Goal: Find contact information: Find contact information

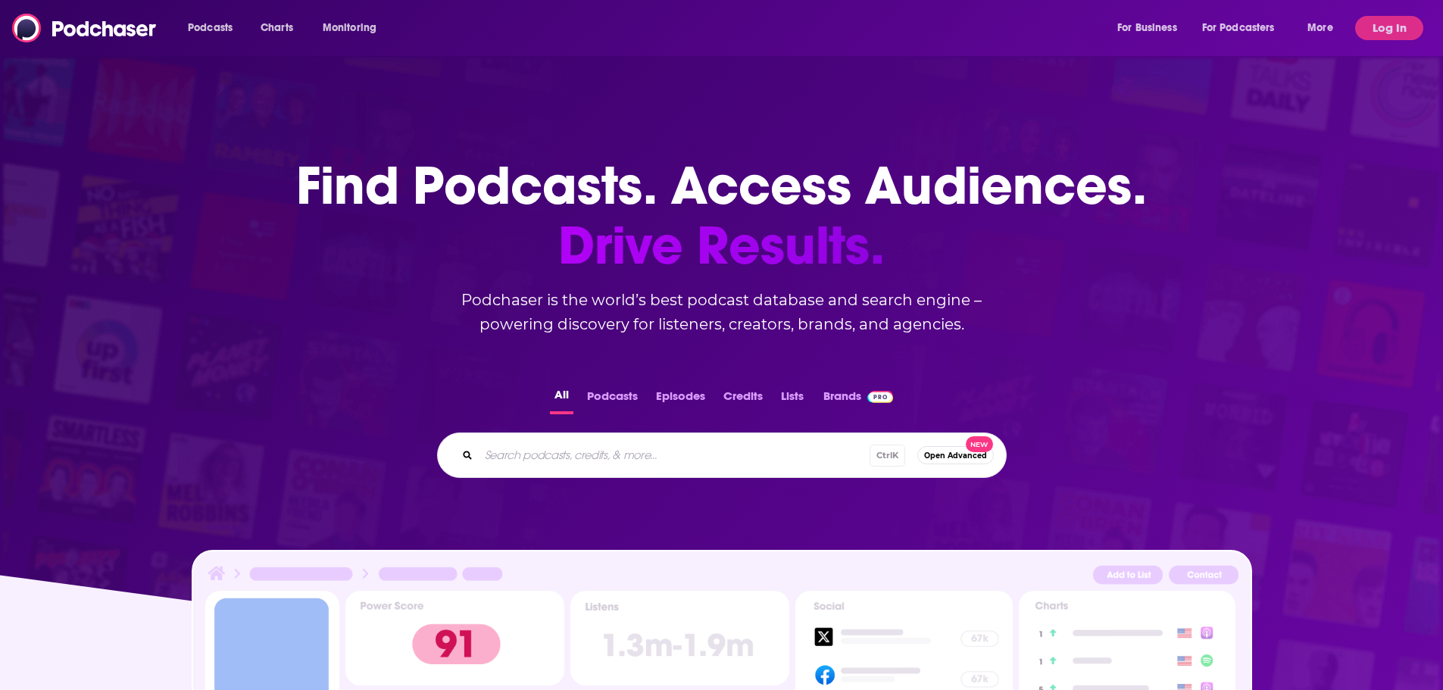
click at [1391, 27] on button "Log In" at bounding box center [1389, 28] width 68 height 24
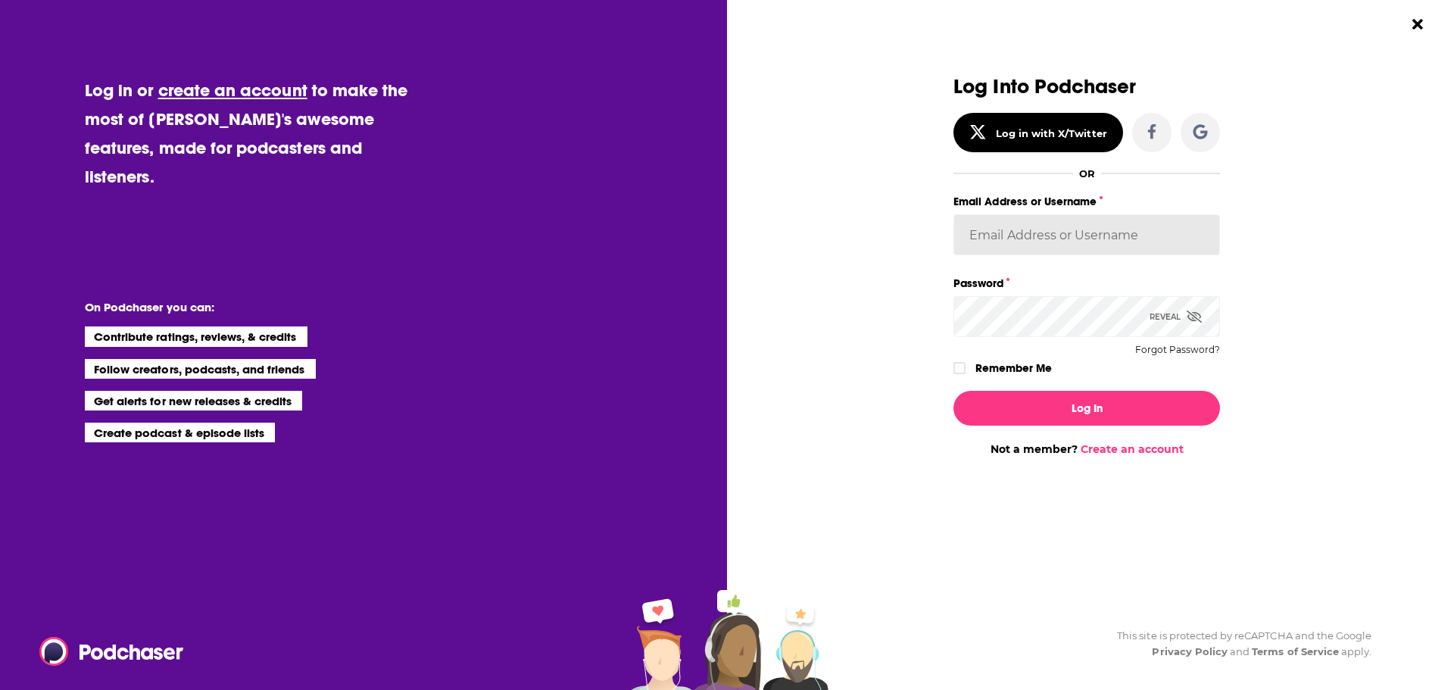
click at [1042, 232] on input "Email Address or Username" at bounding box center [1087, 234] width 267 height 41
type input "[EMAIL_ADDRESS][DOMAIN_NAME]"
click at [1102, 411] on button "Log In" at bounding box center [1087, 408] width 267 height 35
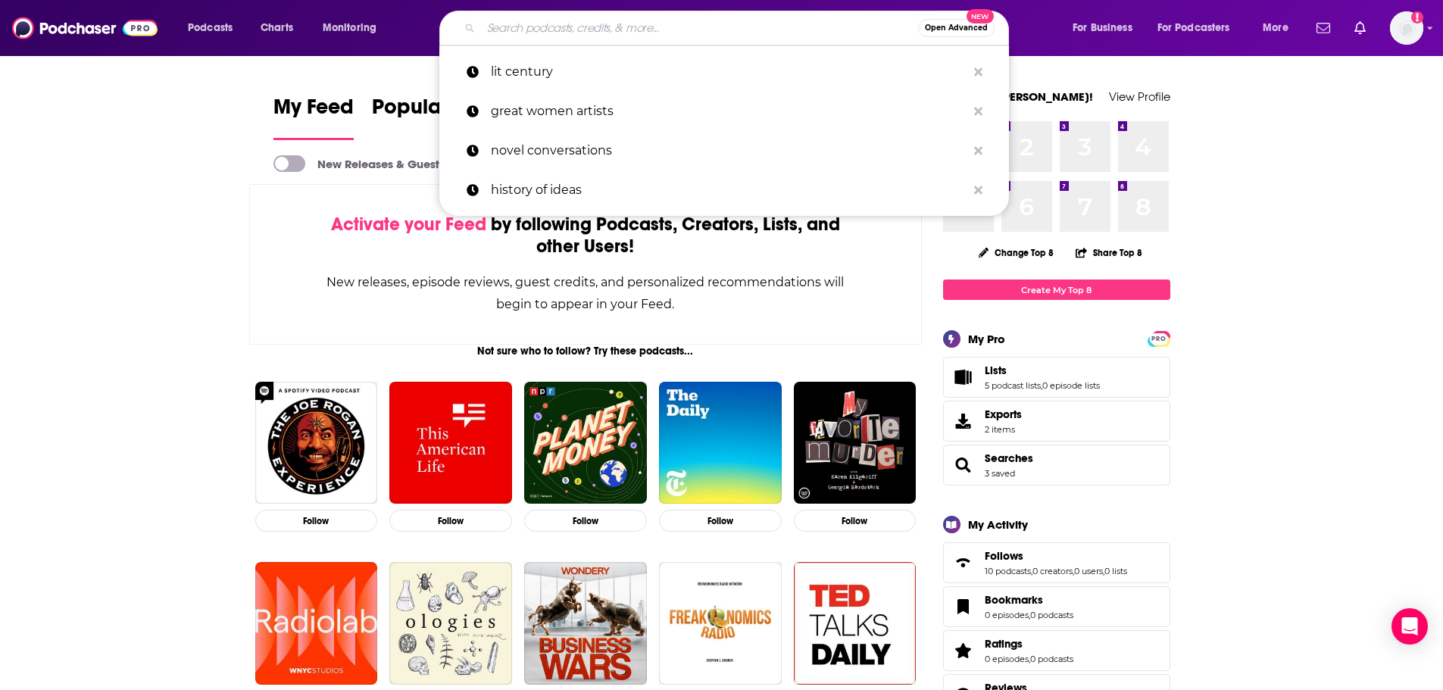
click at [767, 27] on input "Search podcasts, credits, & more..." at bounding box center [699, 28] width 437 height 24
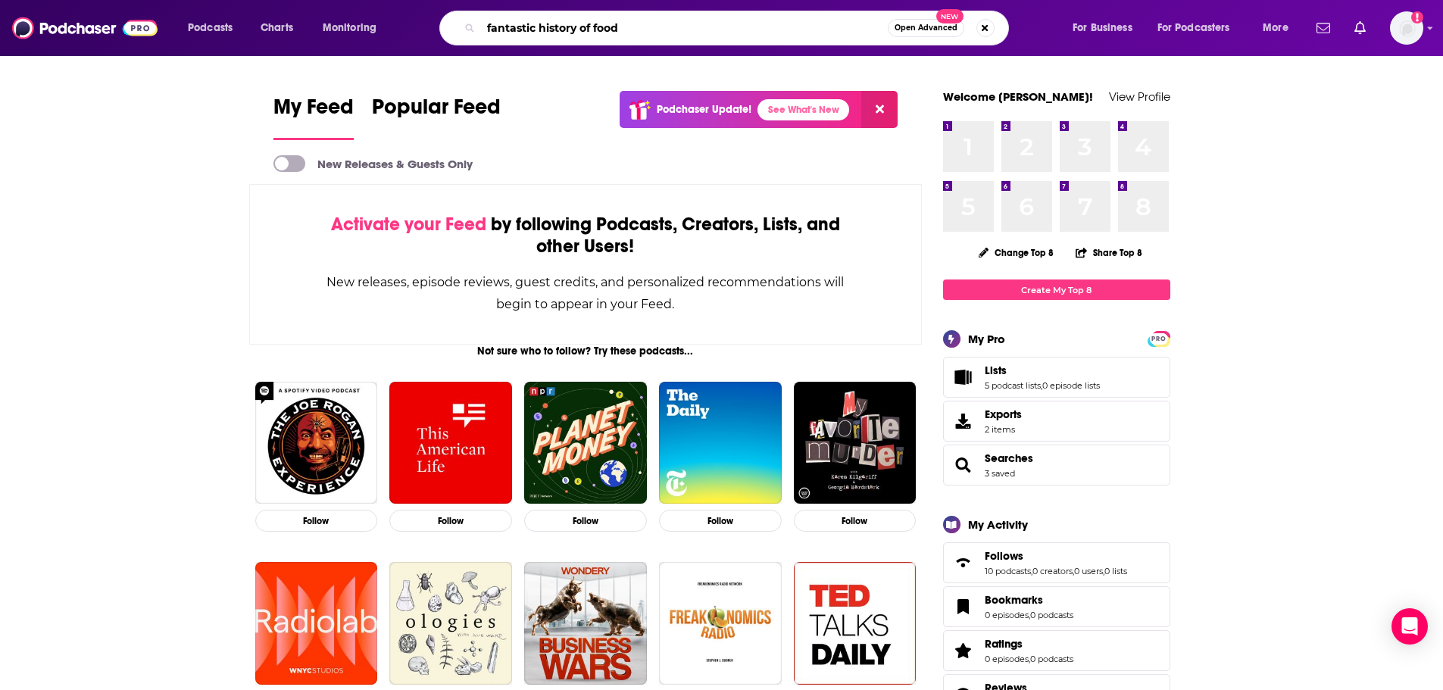
type input "fantastic history of food"
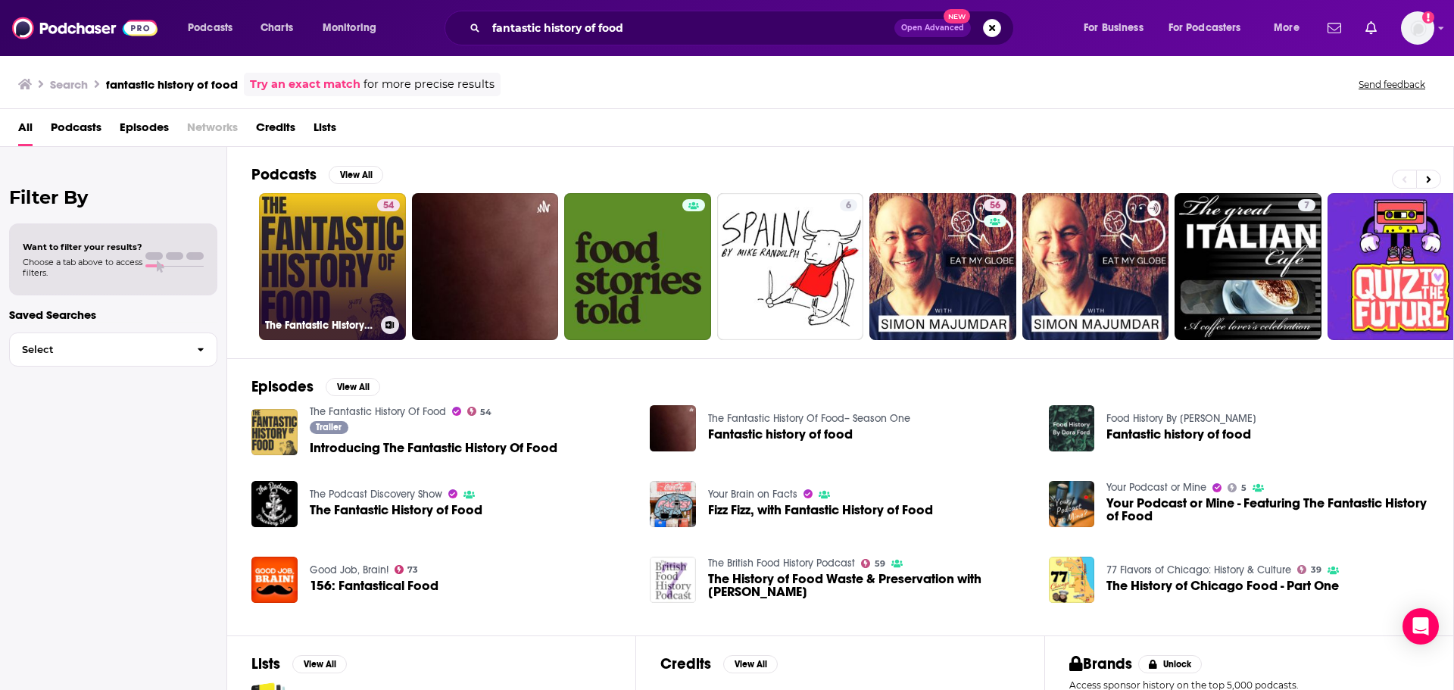
click at [364, 253] on link "54 The Fantastic History Of Food" at bounding box center [332, 266] width 147 height 147
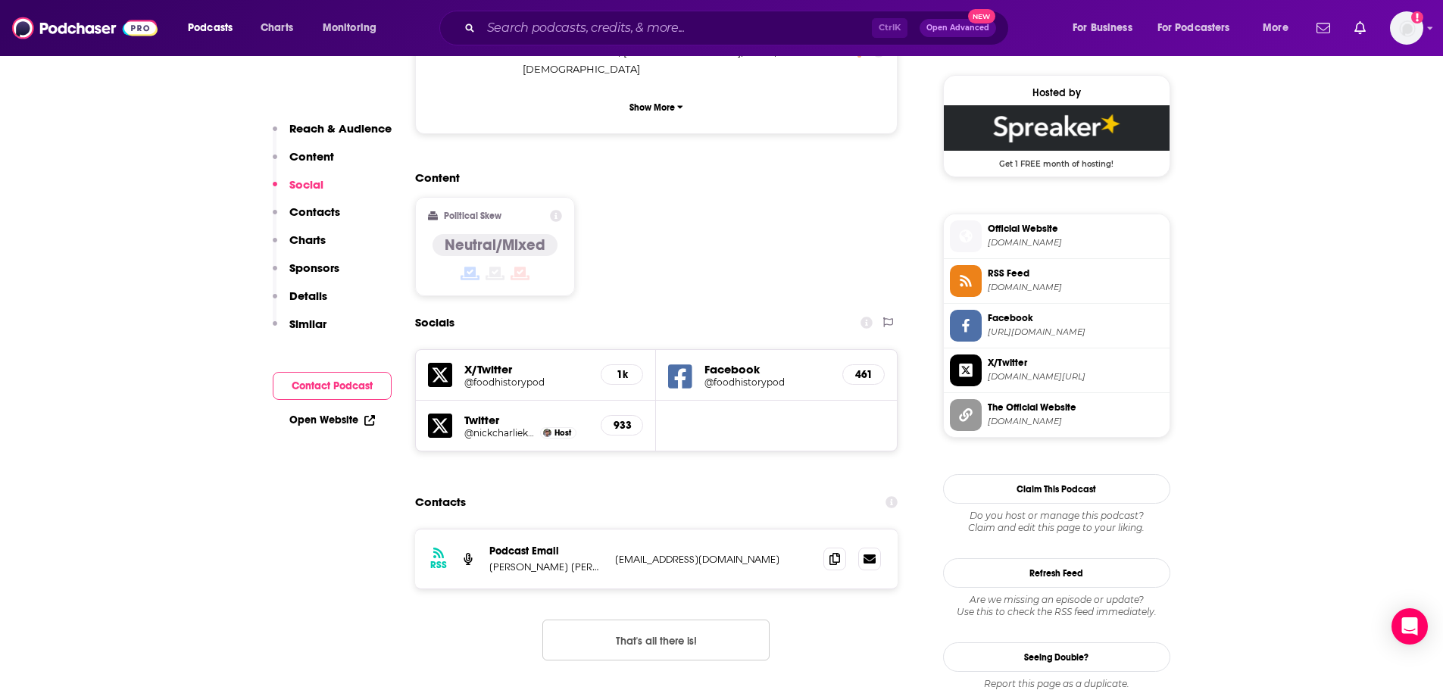
scroll to position [1212, 0]
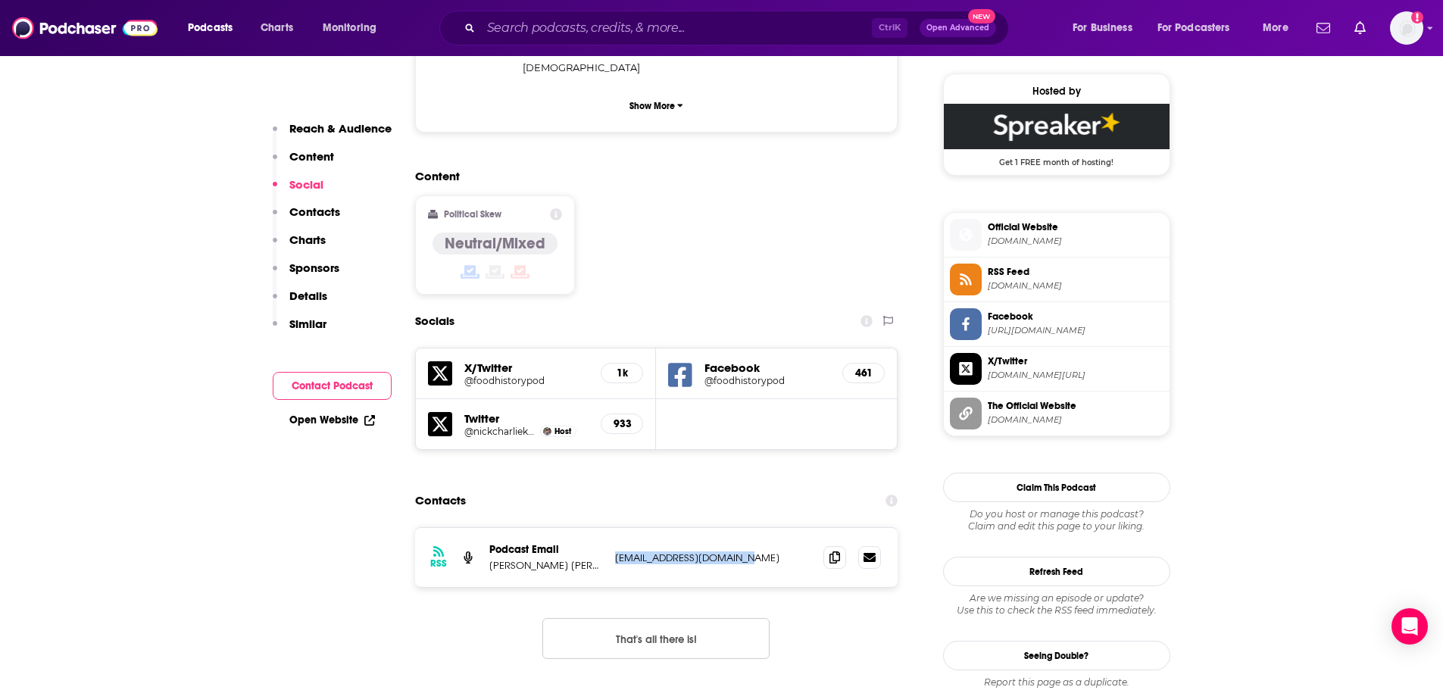
drag, startPoint x: 765, startPoint y: 469, endPoint x: 614, endPoint y: 465, distance: 151.6
click at [614, 528] on div "RSS Podcast Email [PERSON_NAME] [PERSON_NAME] Key [EMAIL_ADDRESS][DOMAIN_NAME] …" at bounding box center [656, 557] width 483 height 59
copy p "[EMAIL_ADDRESS][DOMAIN_NAME]"
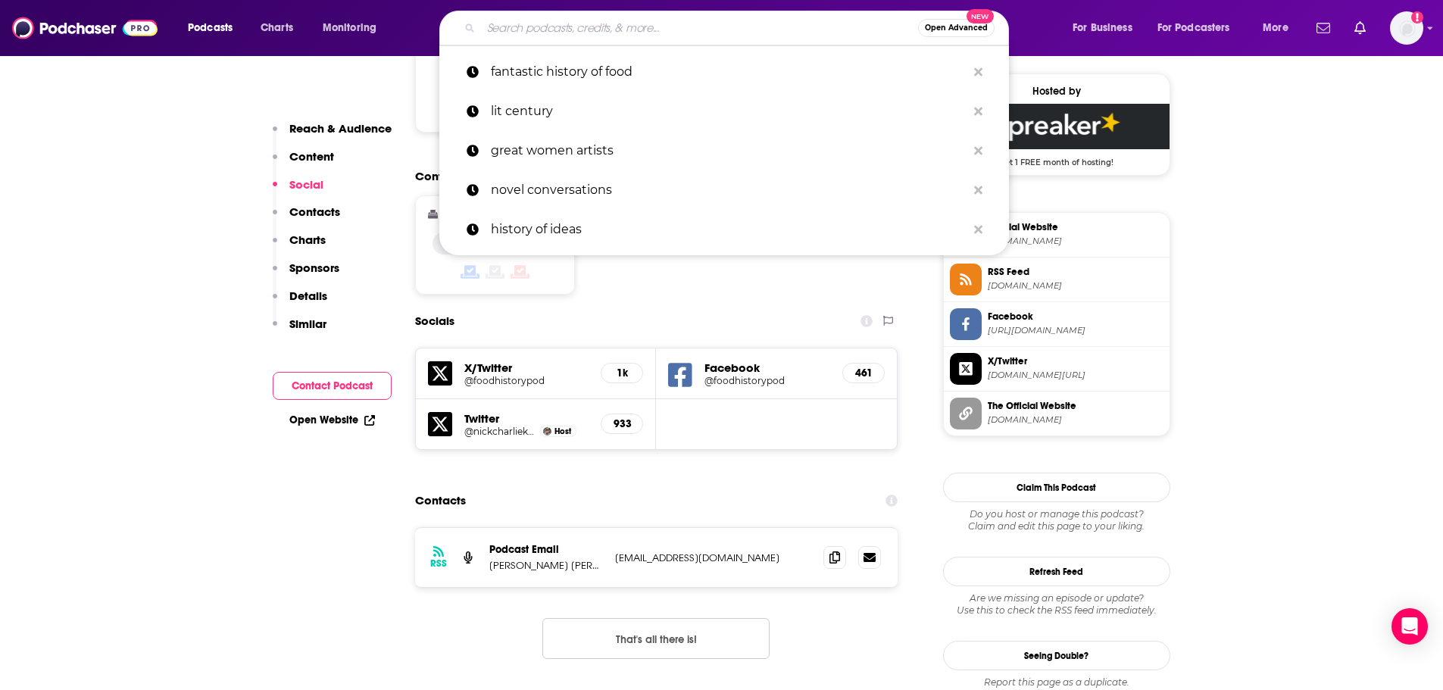
click at [639, 27] on input "Search podcasts, credits, & more..." at bounding box center [699, 28] width 437 height 24
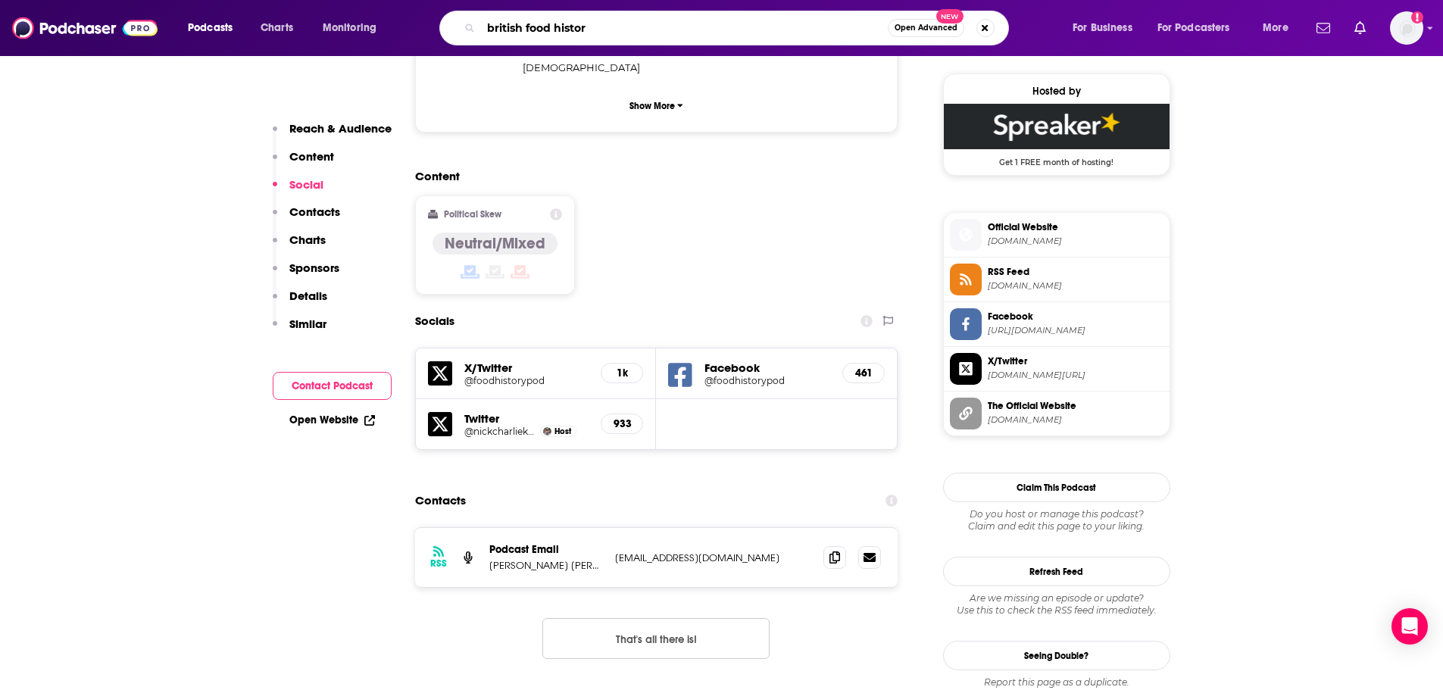
type input "british food history"
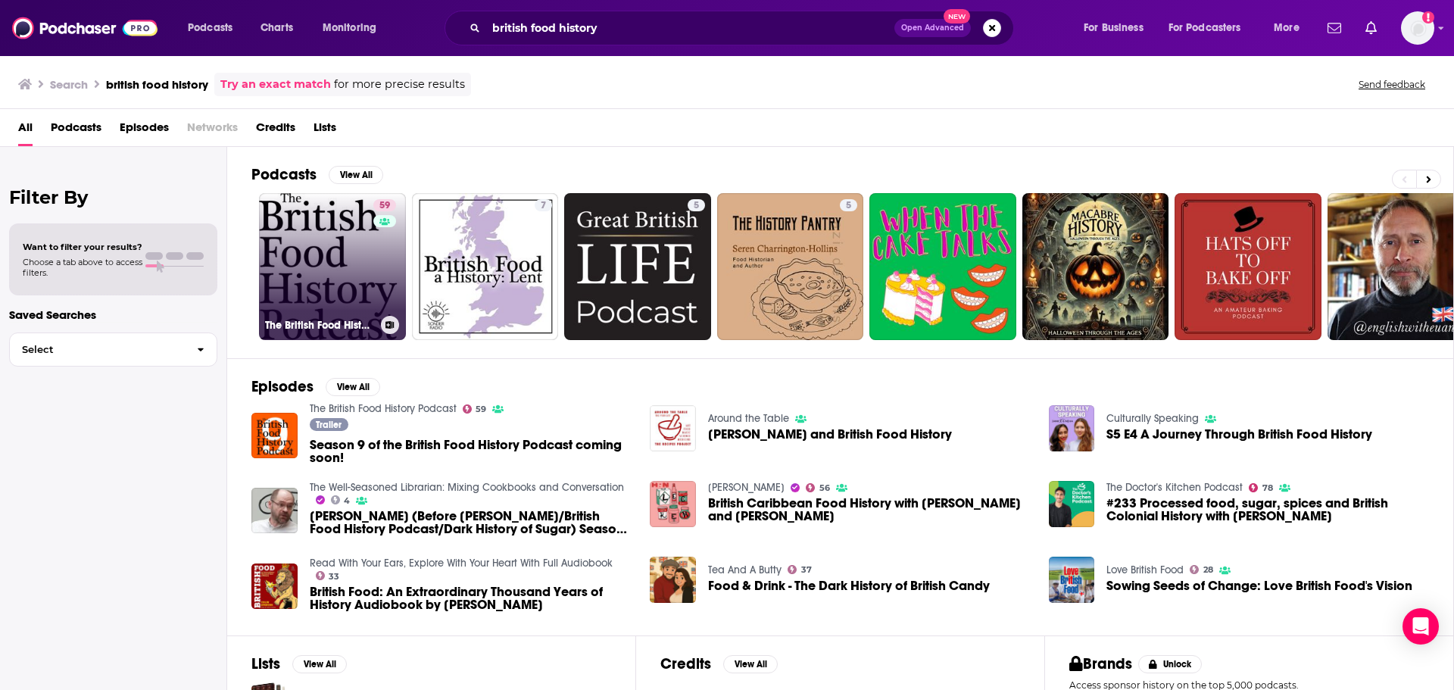
click at [340, 253] on link "59 The British Food History Podcast" at bounding box center [332, 266] width 147 height 147
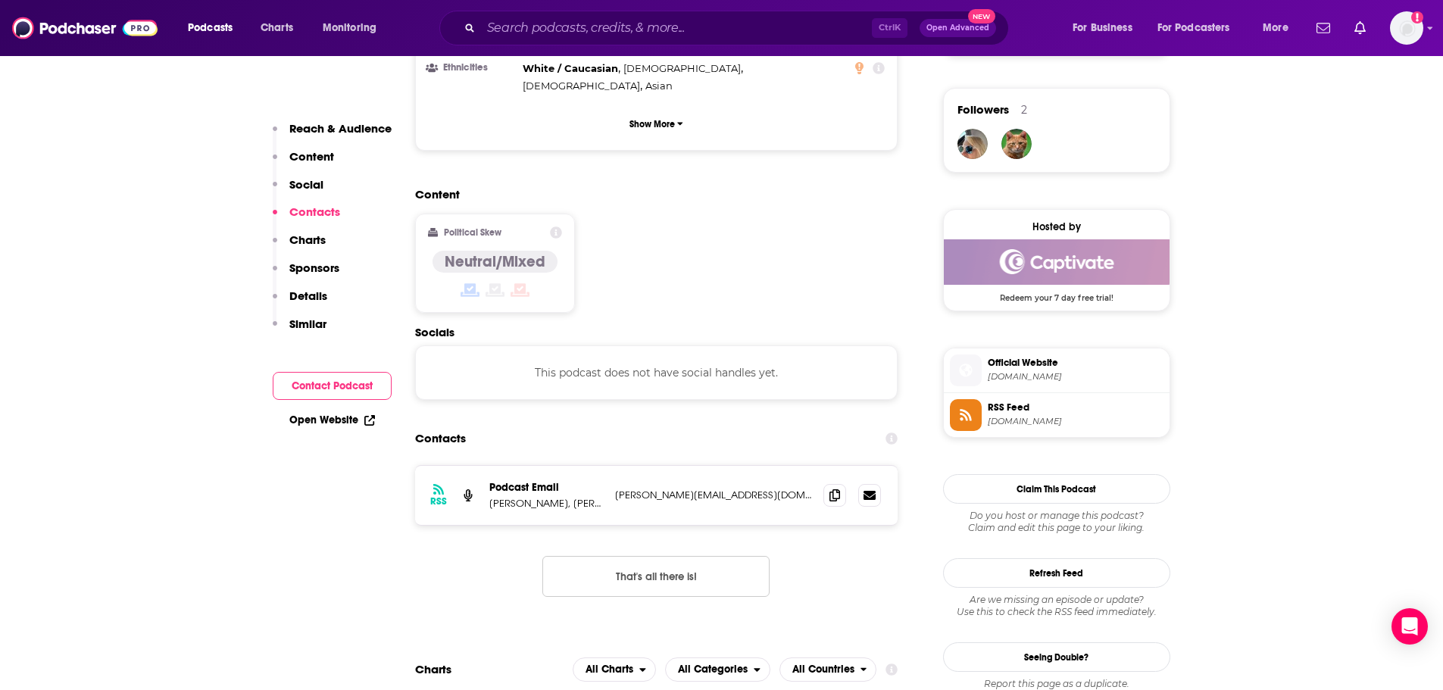
scroll to position [1136, 0]
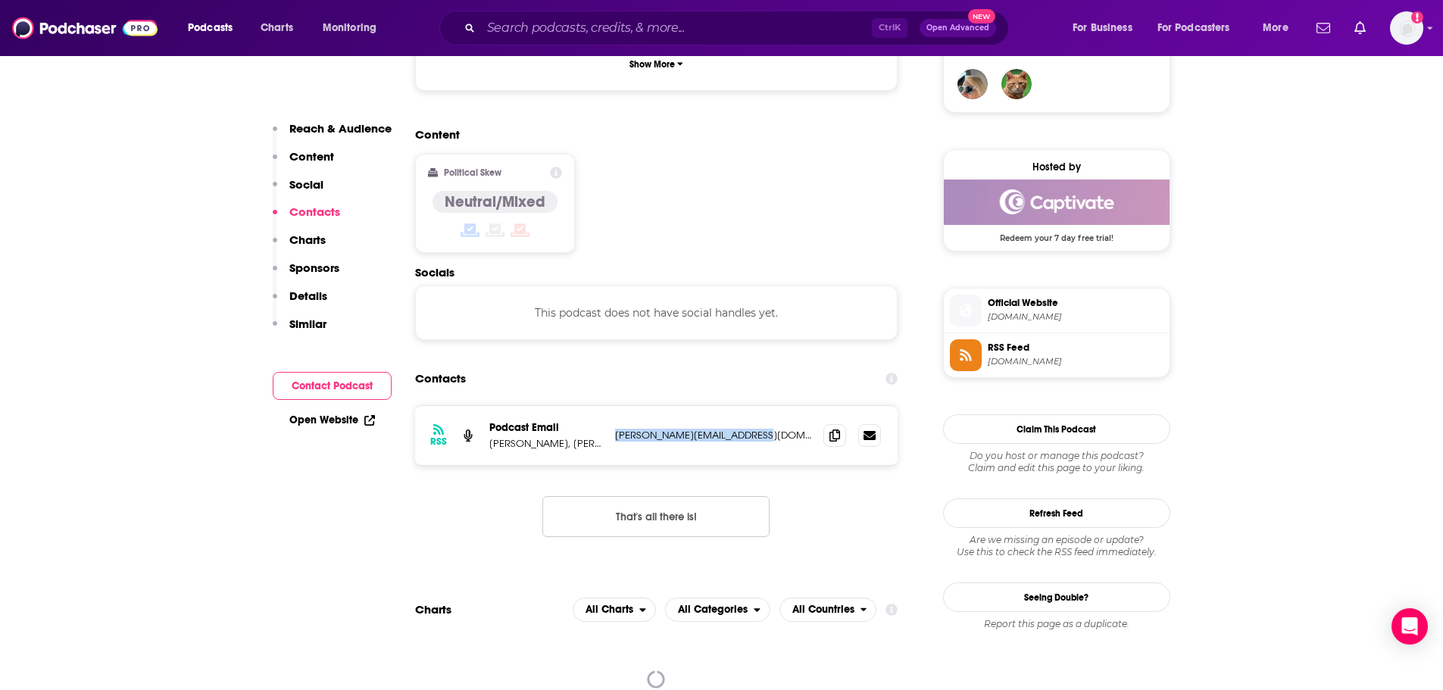
drag, startPoint x: 757, startPoint y: 343, endPoint x: 608, endPoint y: 350, distance: 149.4
click at [608, 406] on div "RSS Podcast Email [PERSON_NAME], [PERSON_NAME] & Alessandra Pino [EMAIL_ADDRESS…" at bounding box center [656, 435] width 483 height 59
copy div "Alessandra Pino [EMAIL_ADDRESS][DOMAIN_NAME]"
click at [547, 30] on input "Search podcasts, credits, & more..." at bounding box center [676, 28] width 391 height 24
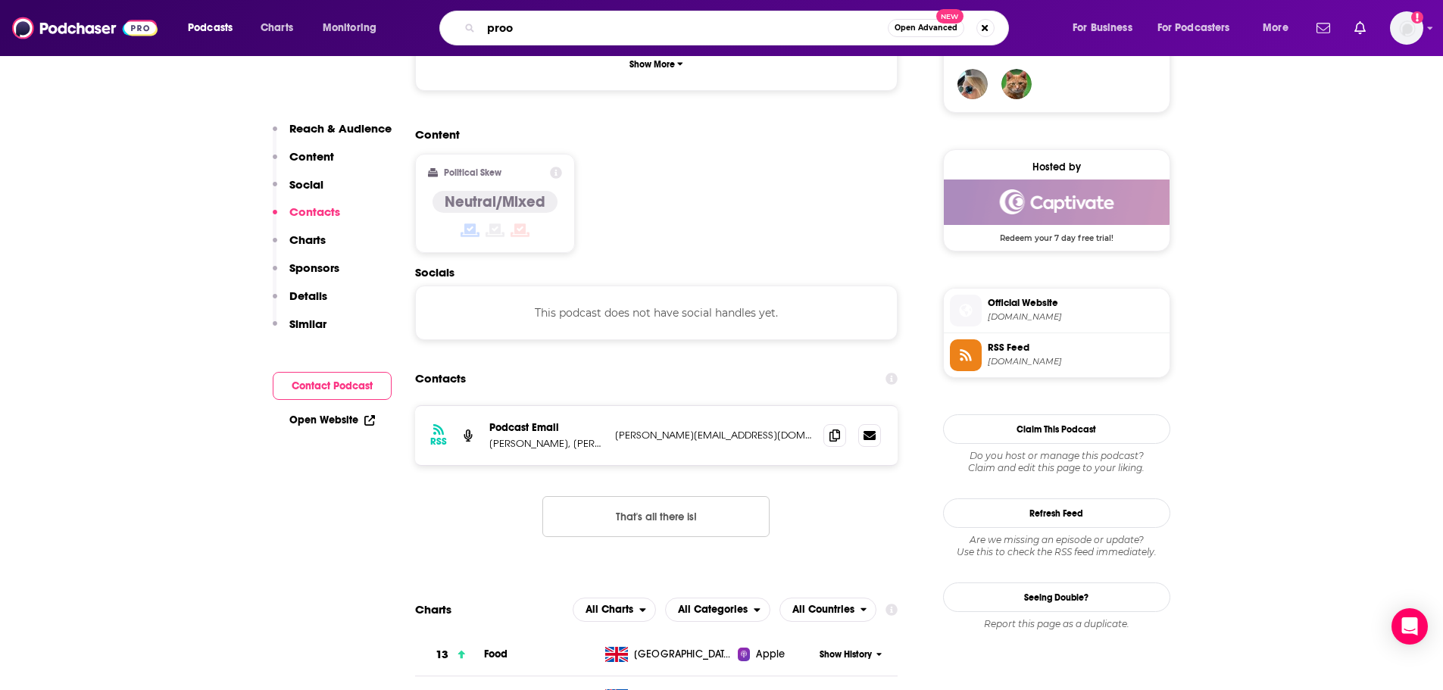
type input "proof"
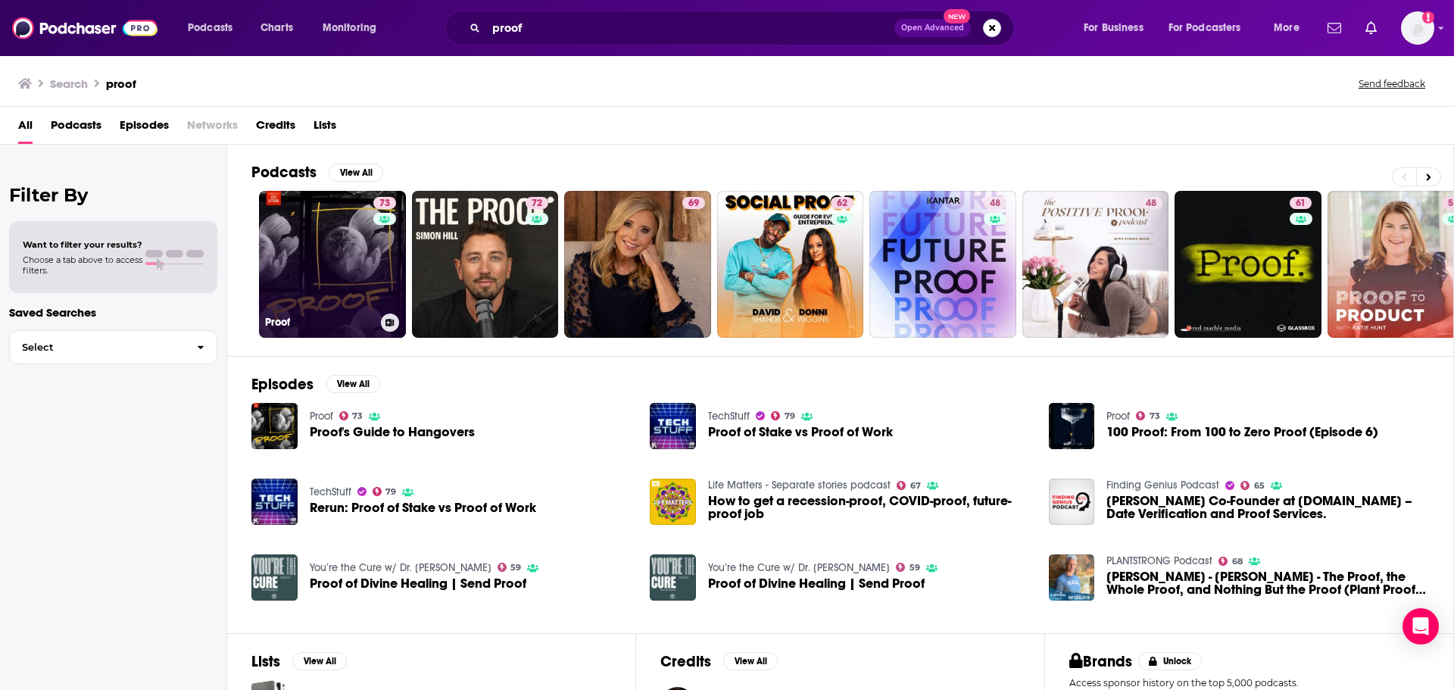
click at [350, 258] on link "73 Proof" at bounding box center [332, 264] width 147 height 147
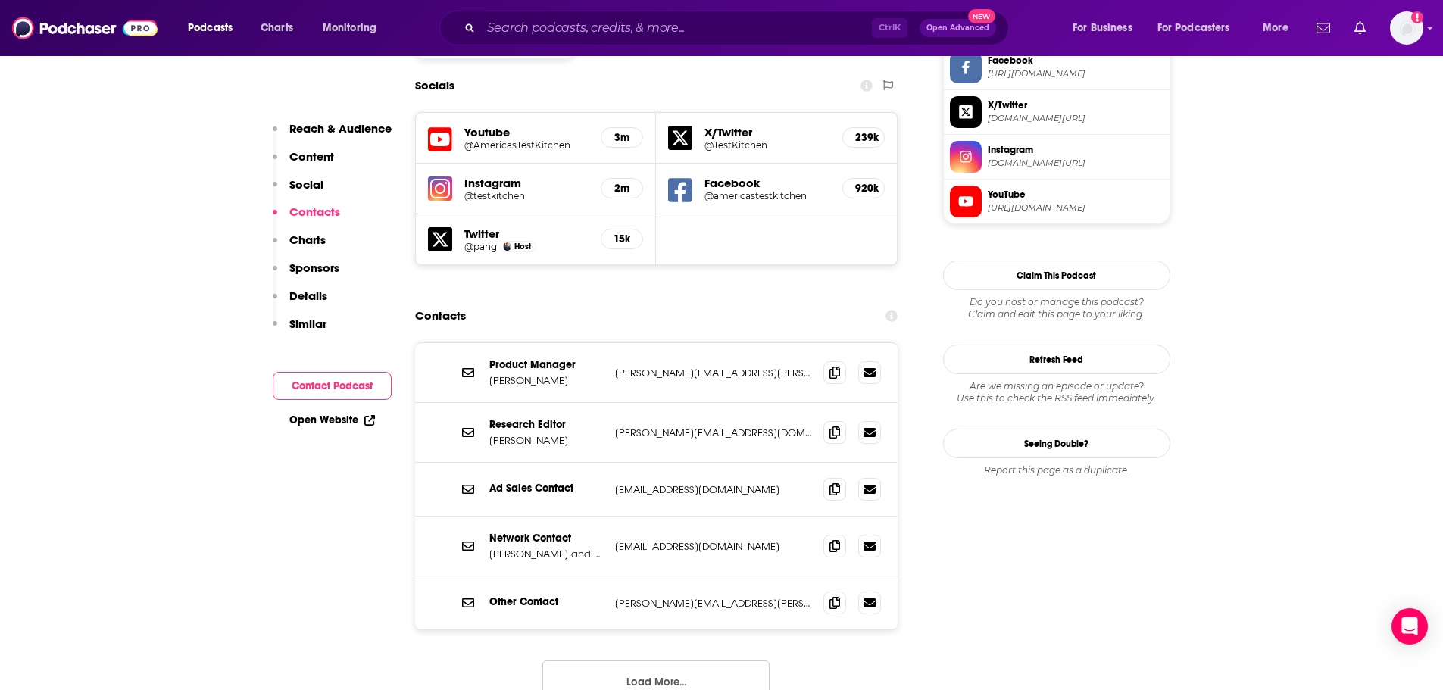
scroll to position [1364, 0]
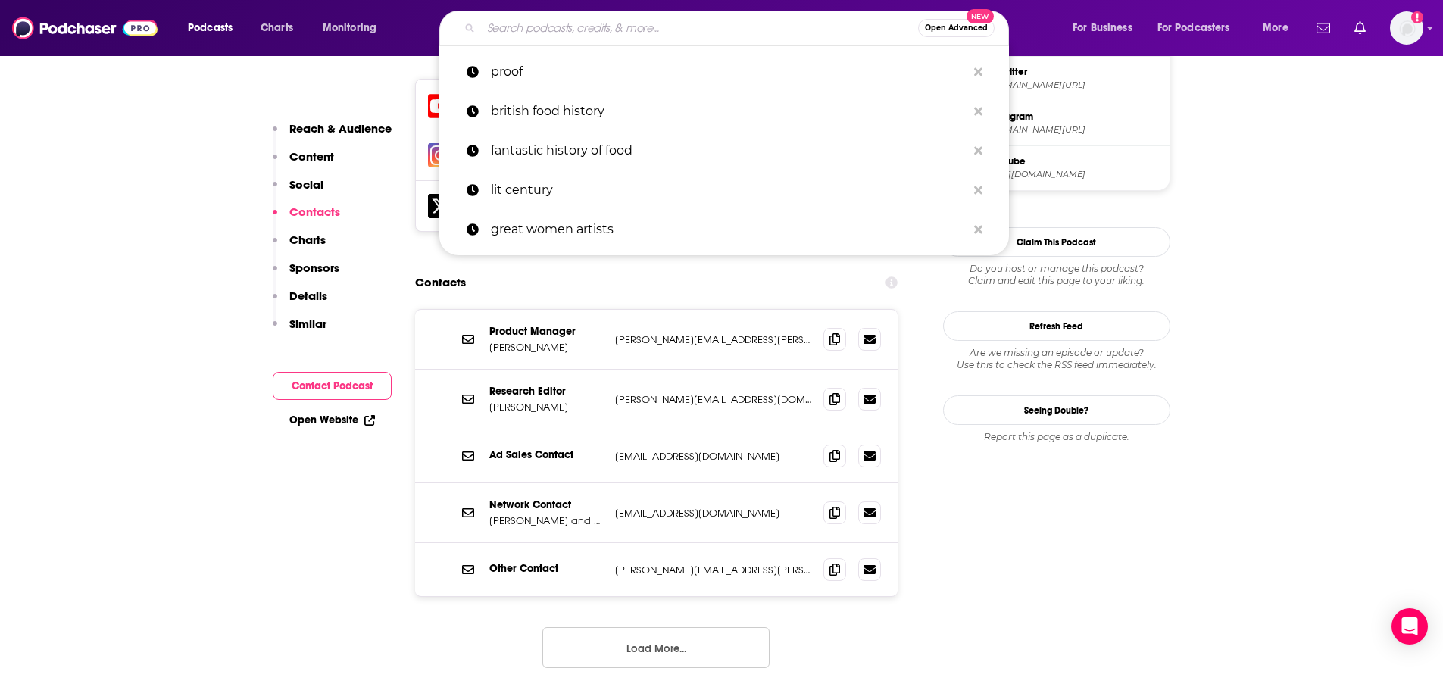
click at [763, 28] on input "Search podcasts, credits, & more..." at bounding box center [699, 28] width 437 height 24
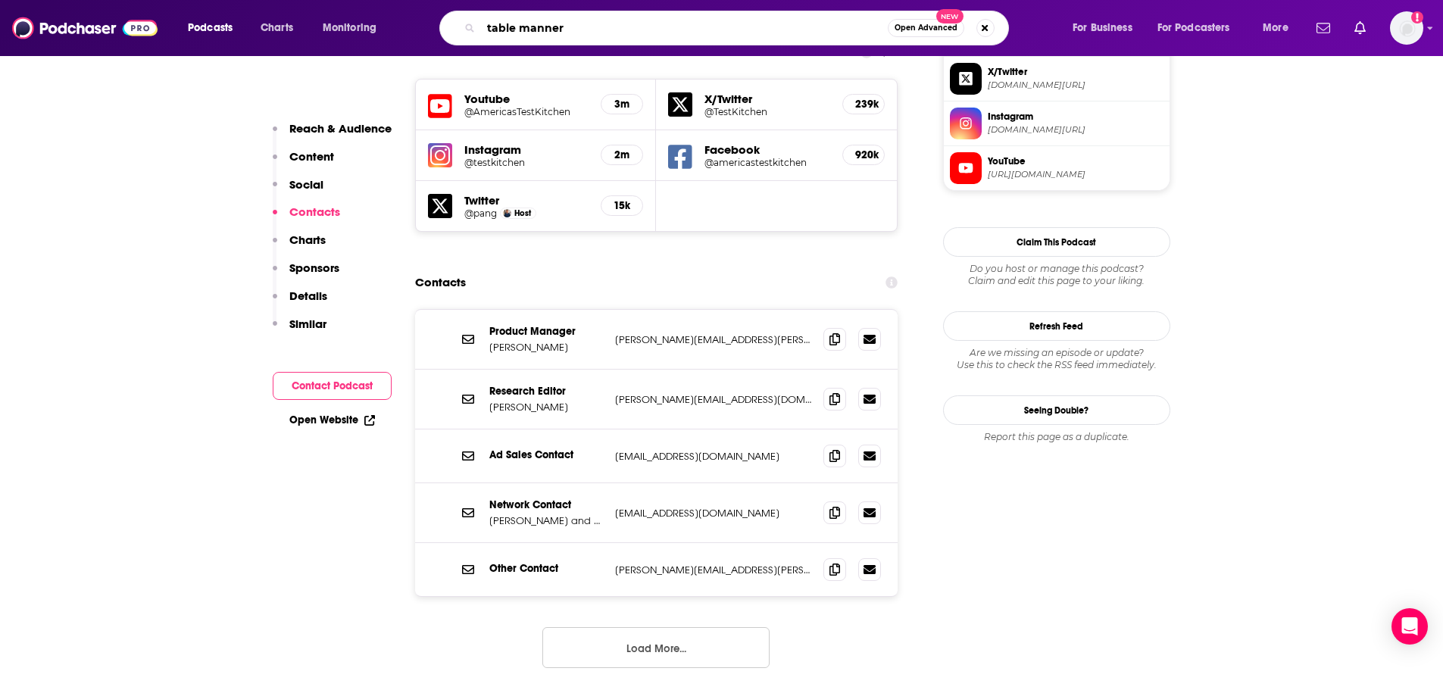
type input "table manners"
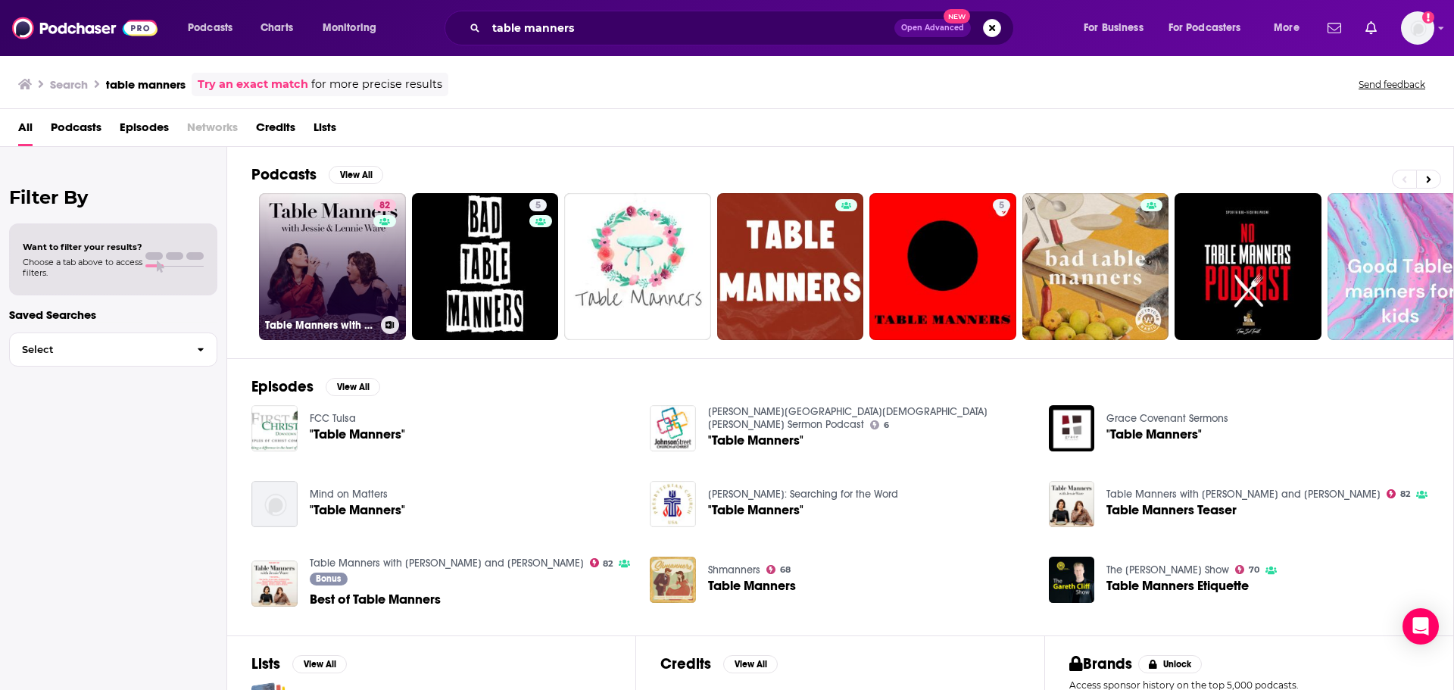
click at [349, 267] on link "82 Table Manners with [PERSON_NAME] and [PERSON_NAME]" at bounding box center [332, 266] width 147 height 147
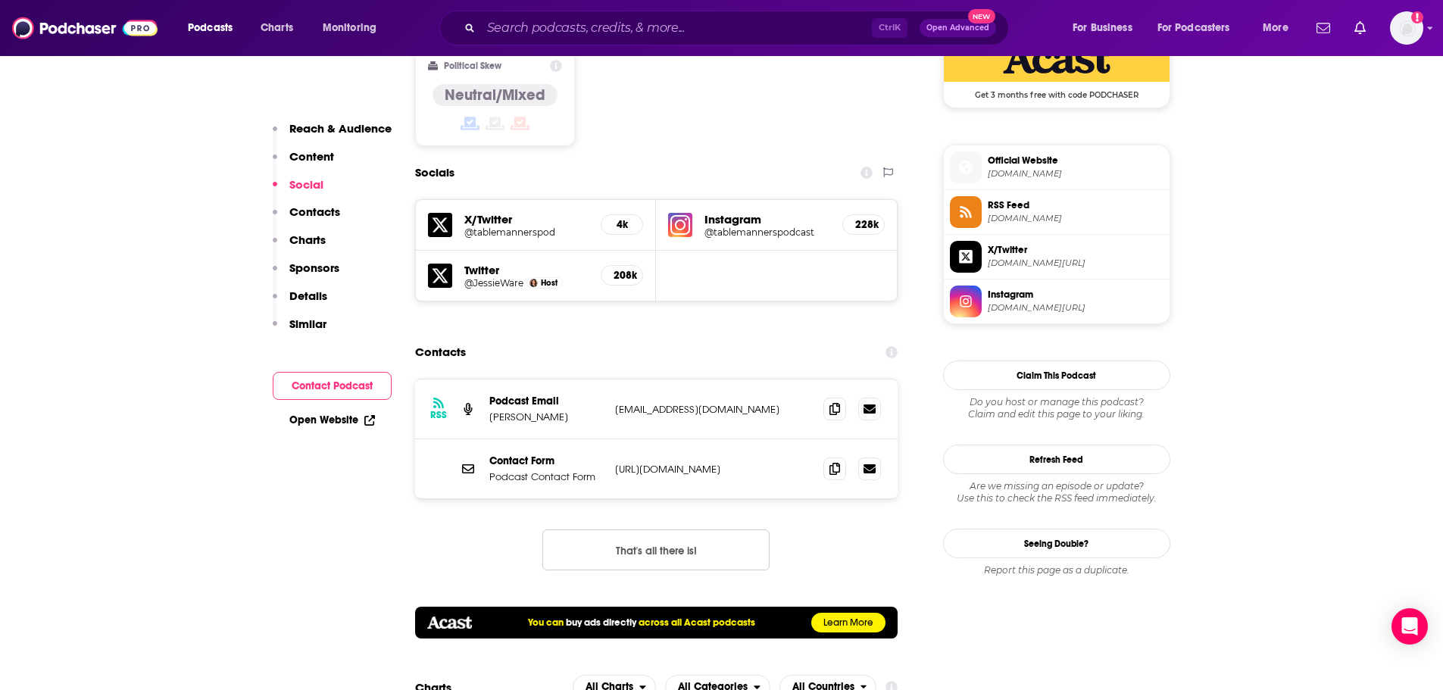
scroll to position [1288, 0]
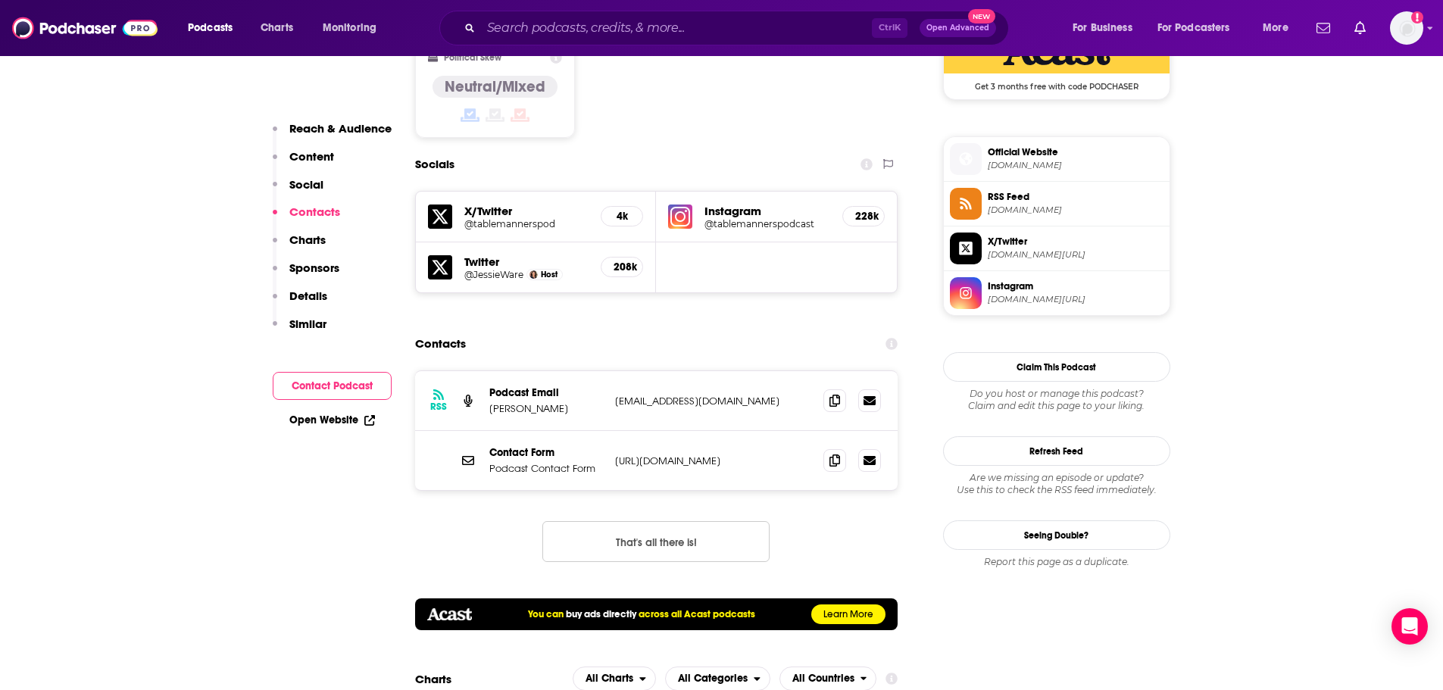
click at [714, 455] on p "[URL][DOMAIN_NAME]" at bounding box center [713, 461] width 197 height 13
click at [630, 455] on p "[URL][DOMAIN_NAME]" at bounding box center [713, 461] width 197 height 13
click at [613, 28] on input "Search podcasts, credits, & more..." at bounding box center [676, 28] width 391 height 24
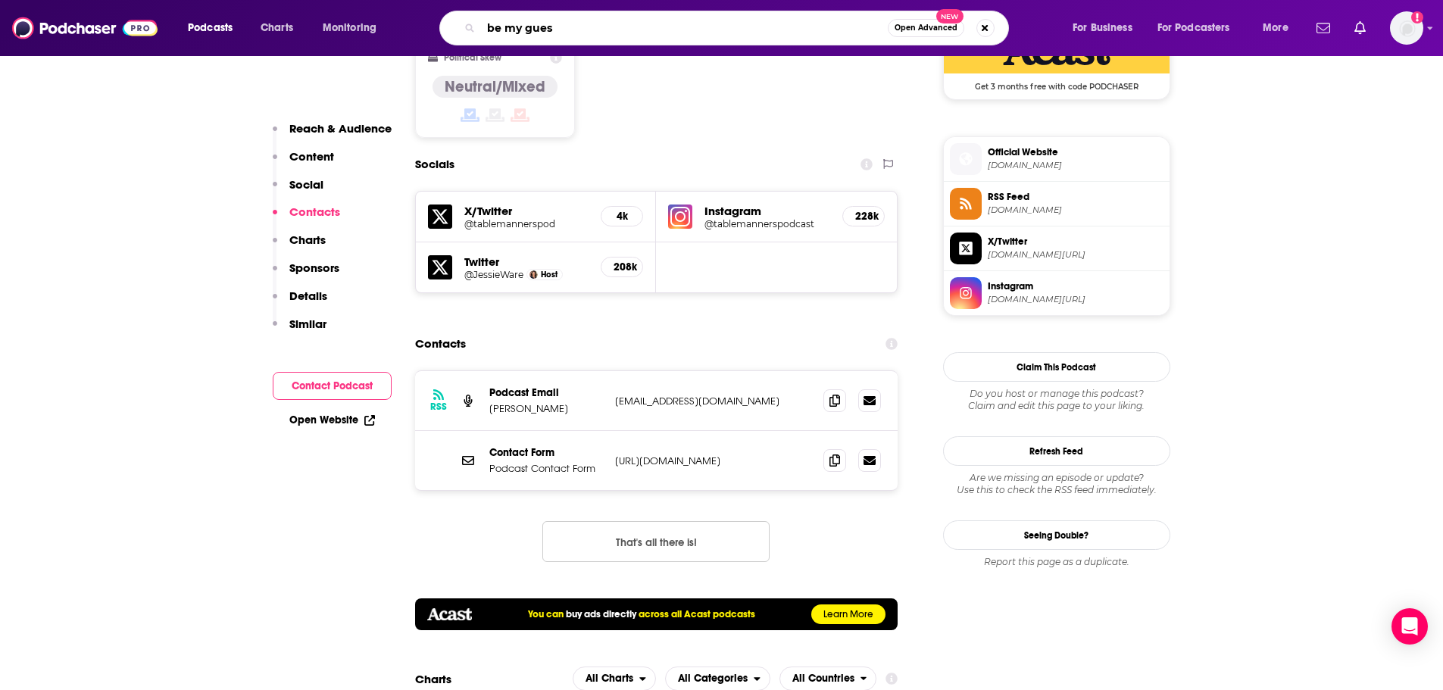
type input "be my guest"
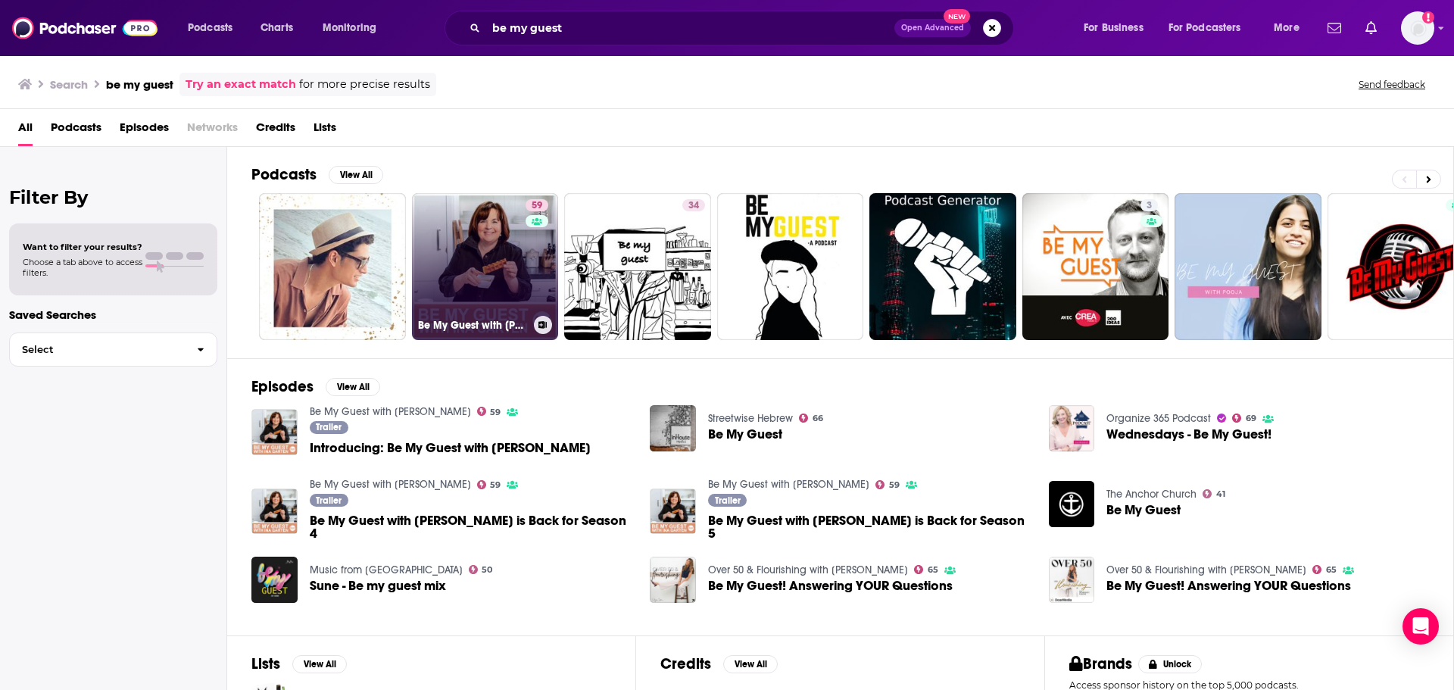
click at [509, 213] on link "59 Be My Guest with [PERSON_NAME]" at bounding box center [485, 266] width 147 height 147
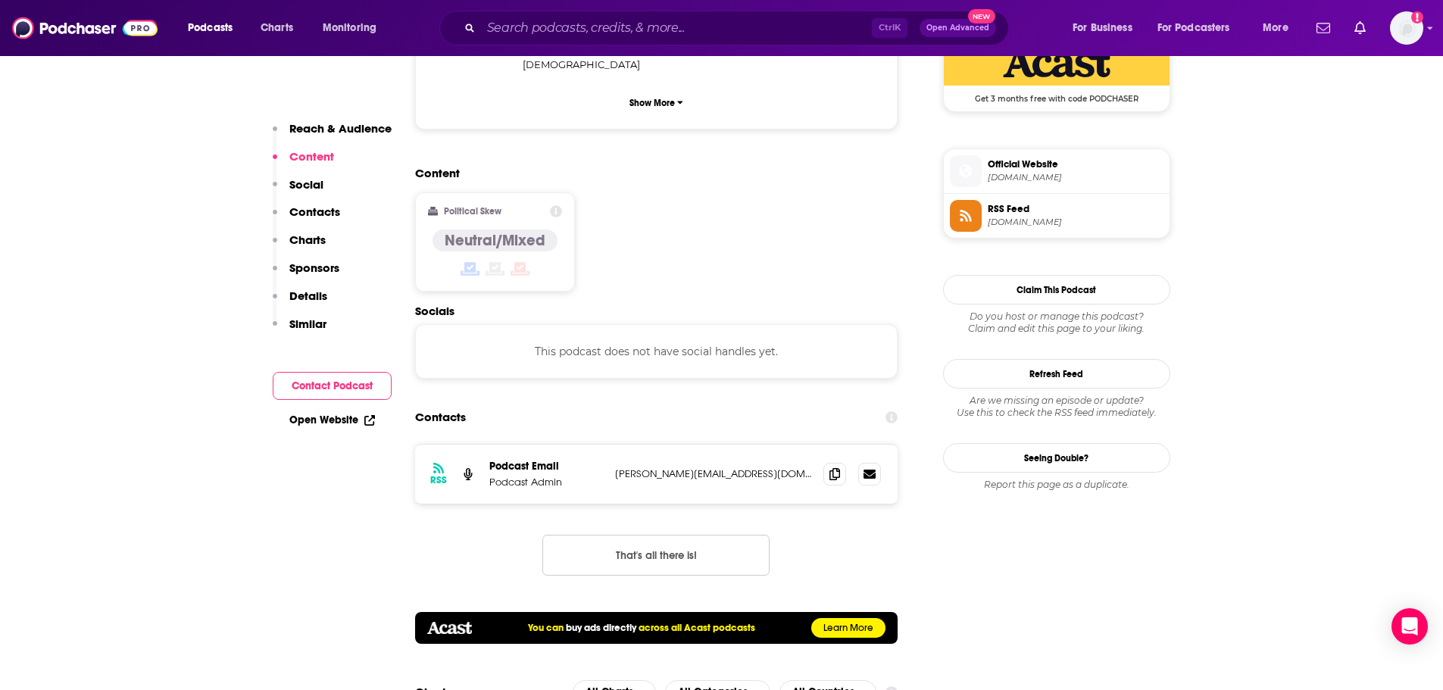
scroll to position [1288, 0]
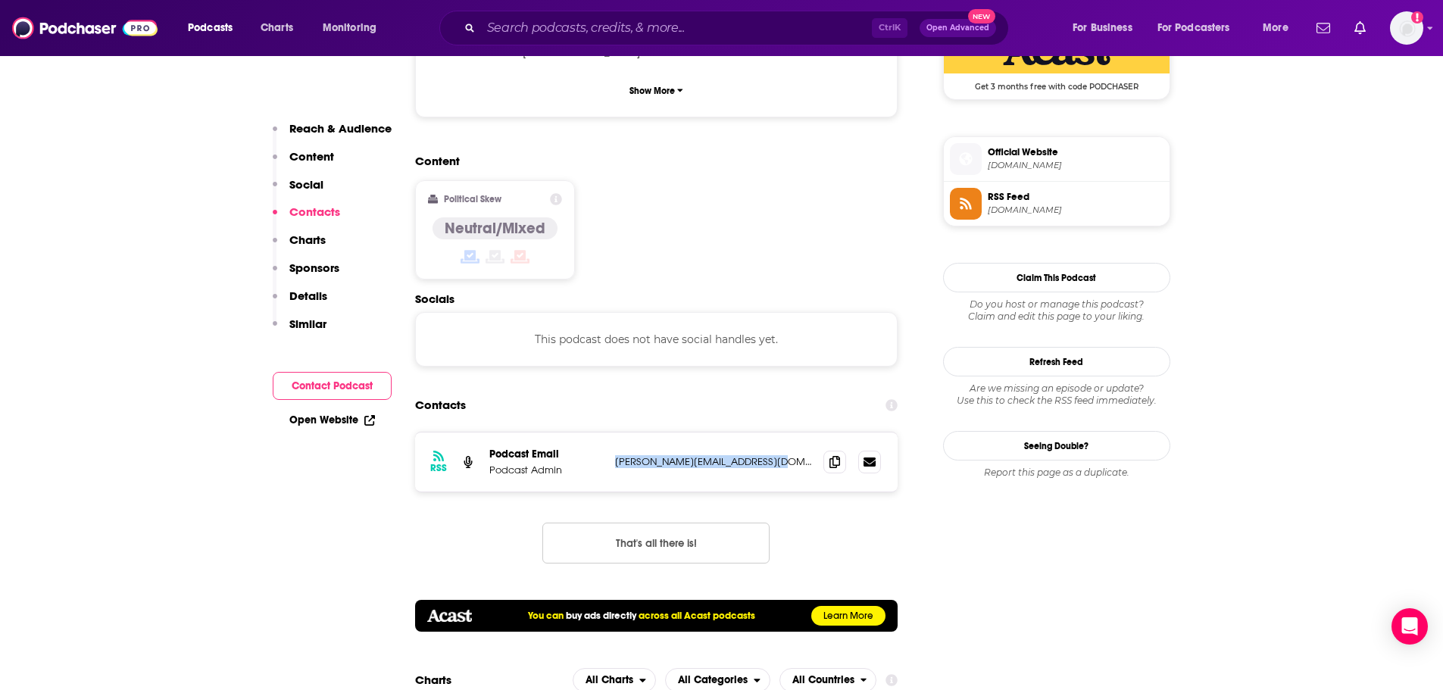
drag, startPoint x: 776, startPoint y: 355, endPoint x: 614, endPoint y: 354, distance: 161.4
click at [615, 455] on p "[PERSON_NAME][EMAIL_ADDRESS][DOMAIN_NAME]" at bounding box center [713, 461] width 197 height 13
copy p "[PERSON_NAME][EMAIL_ADDRESS][DOMAIN_NAME]"
click at [591, 27] on input "Search podcasts, credits, & more..." at bounding box center [676, 28] width 391 height 24
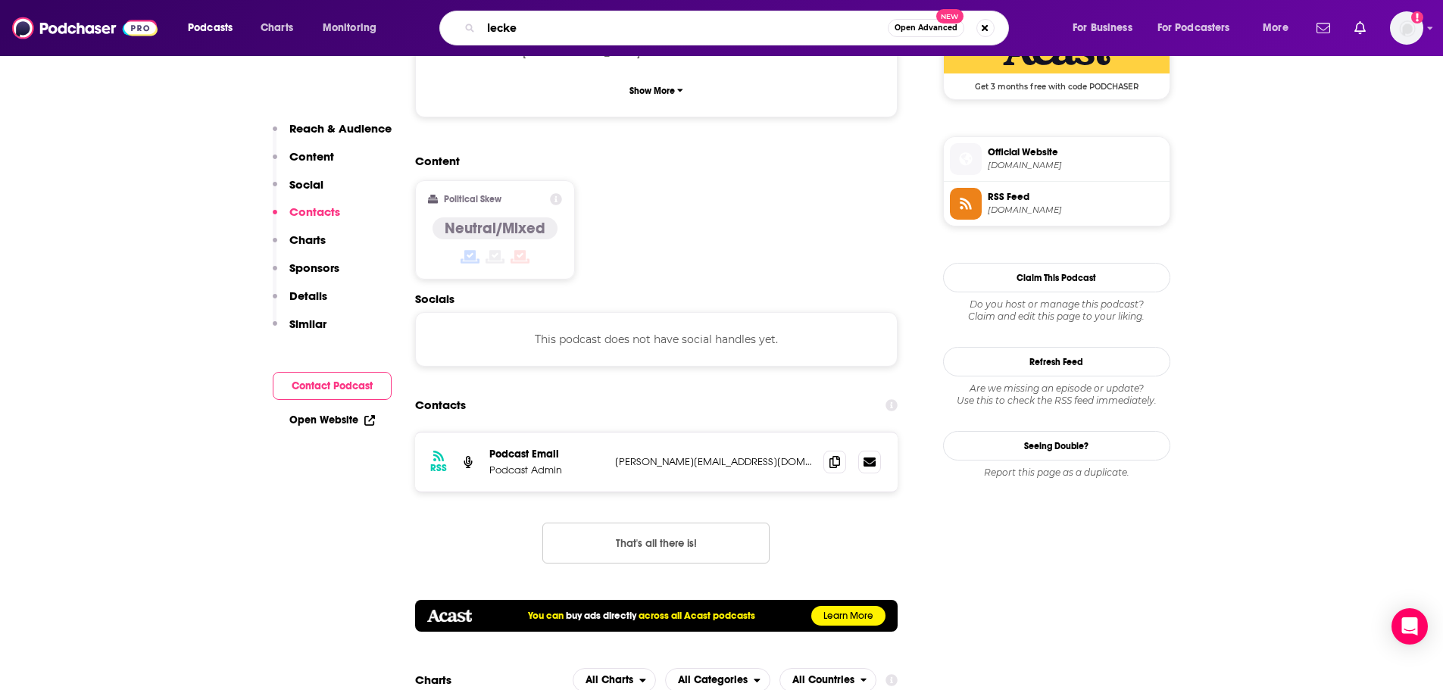
type input "[PERSON_NAME]"
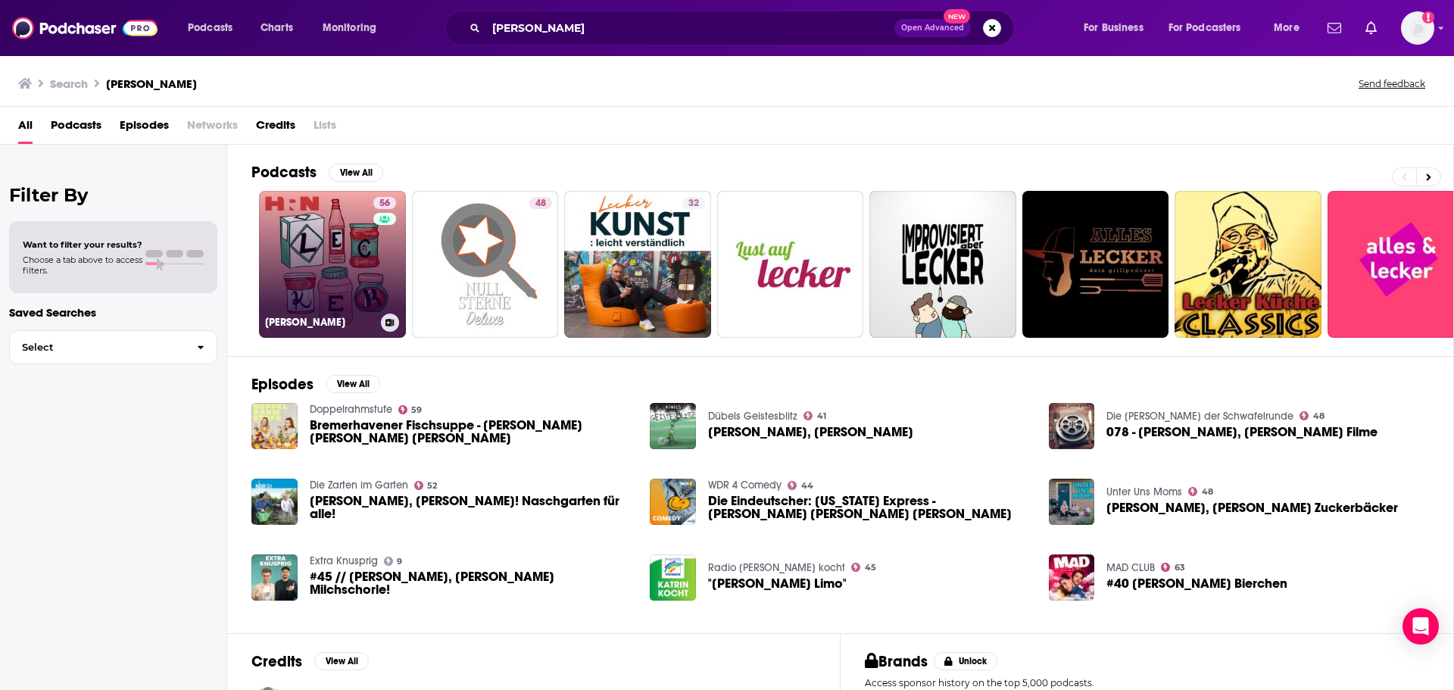
click at [321, 248] on link "56 [PERSON_NAME]" at bounding box center [332, 264] width 147 height 147
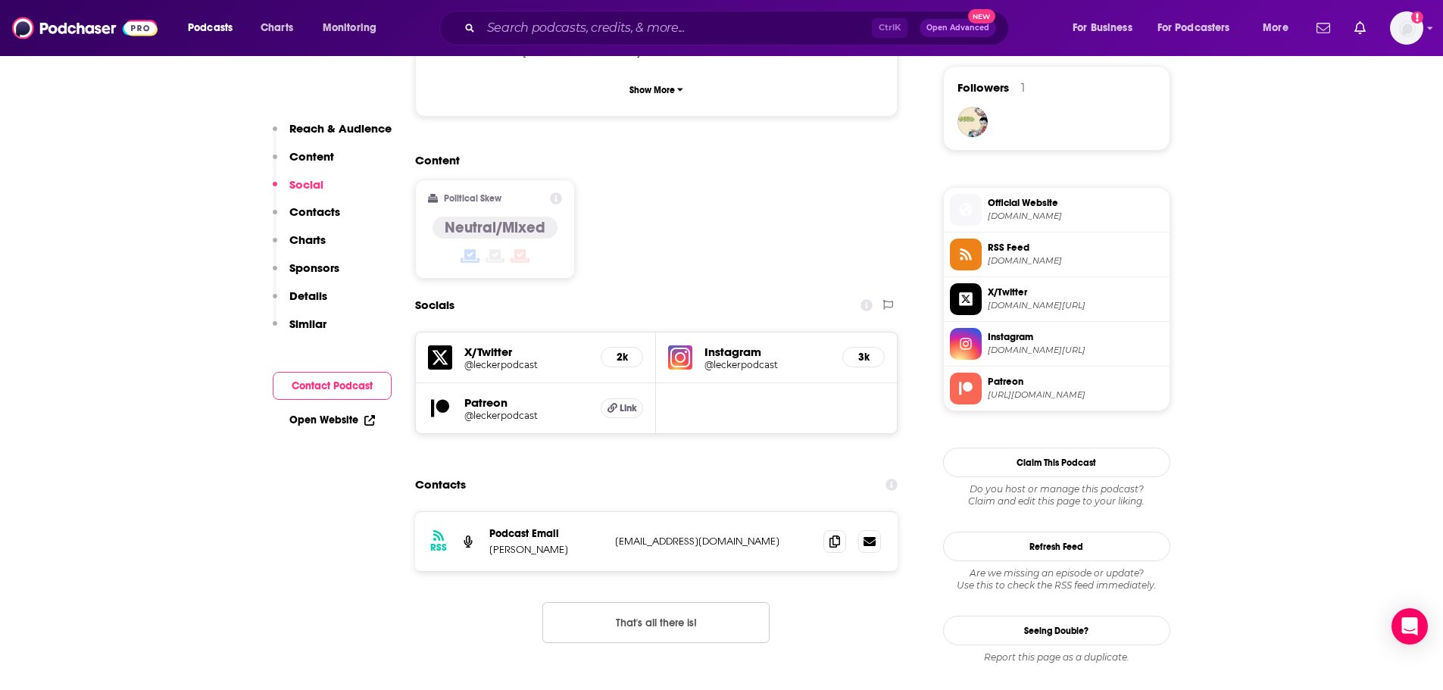
scroll to position [1136, 0]
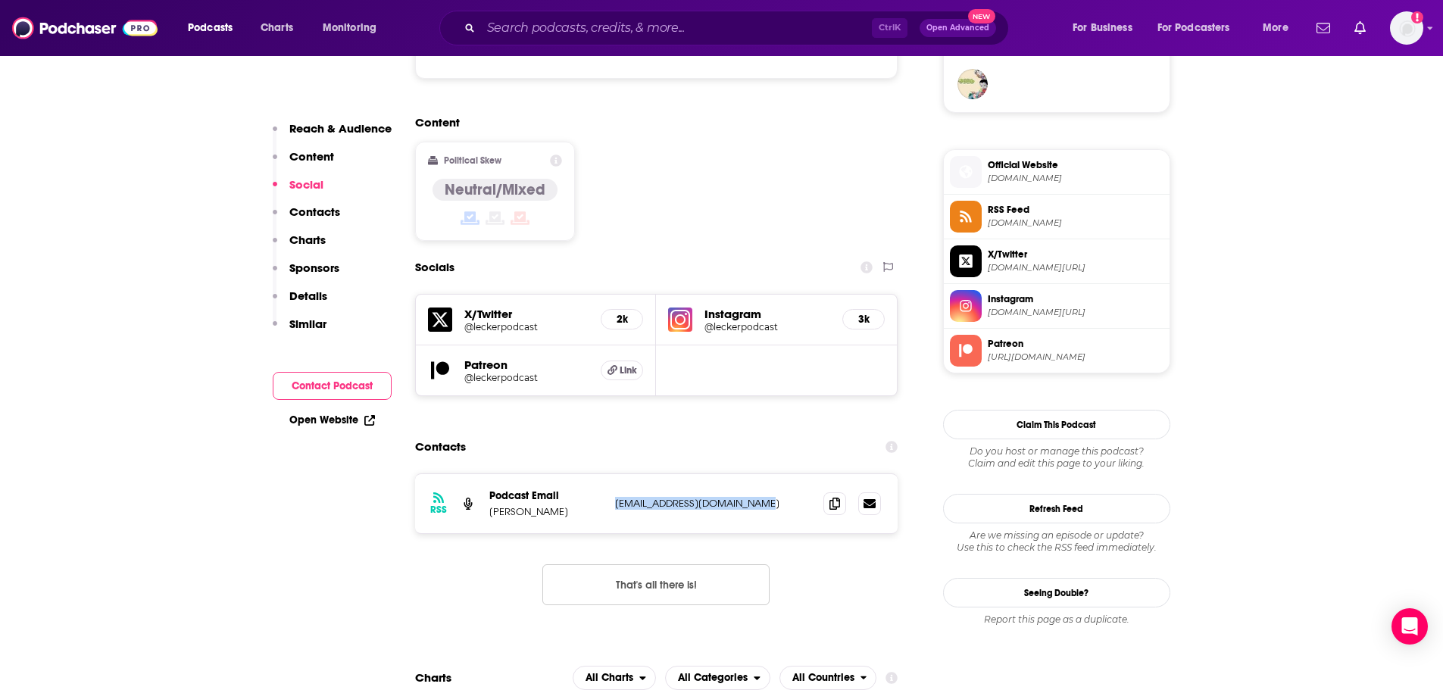
drag, startPoint x: 780, startPoint y: 426, endPoint x: 614, endPoint y: 430, distance: 165.9
click at [615, 497] on p "[EMAIL_ADDRESS][DOMAIN_NAME]" at bounding box center [713, 503] width 197 height 13
copy p "[EMAIL_ADDRESS][DOMAIN_NAME]"
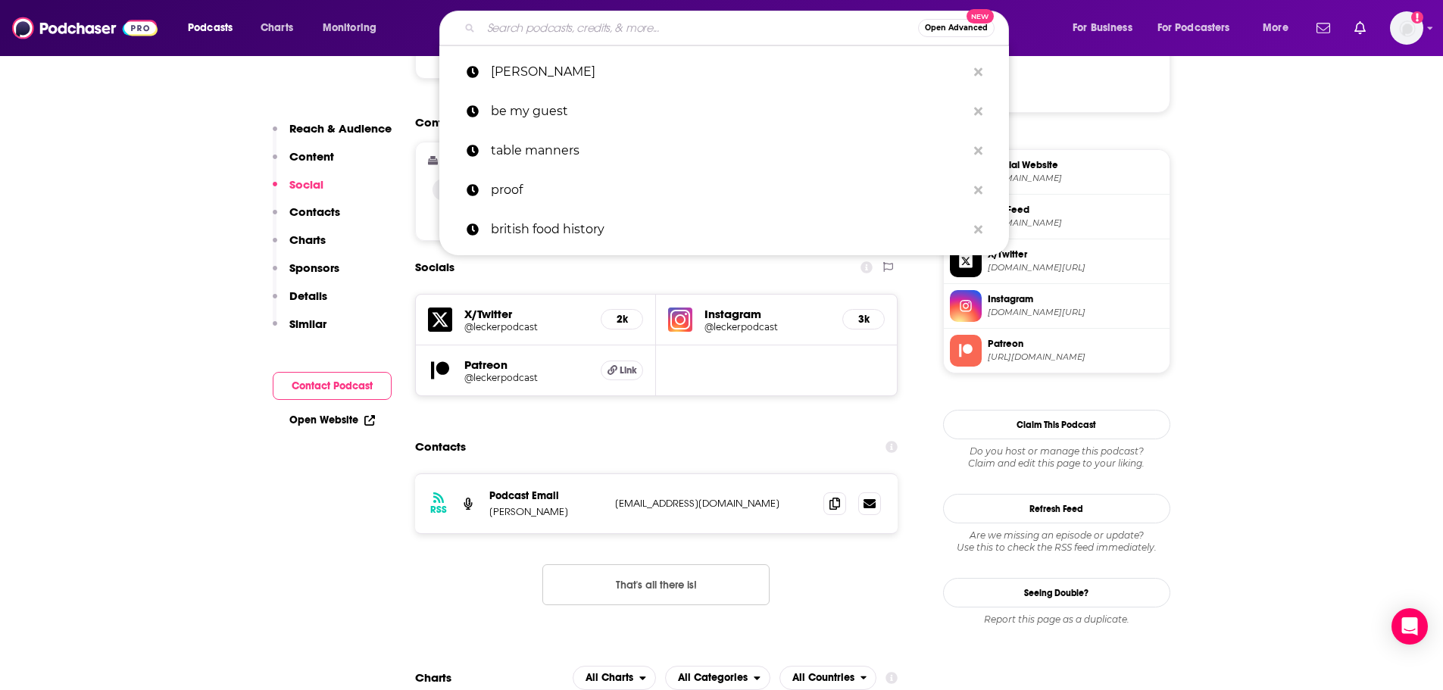
click at [575, 32] on input "Search podcasts, credits, & more..." at bounding box center [699, 28] width 437 height 24
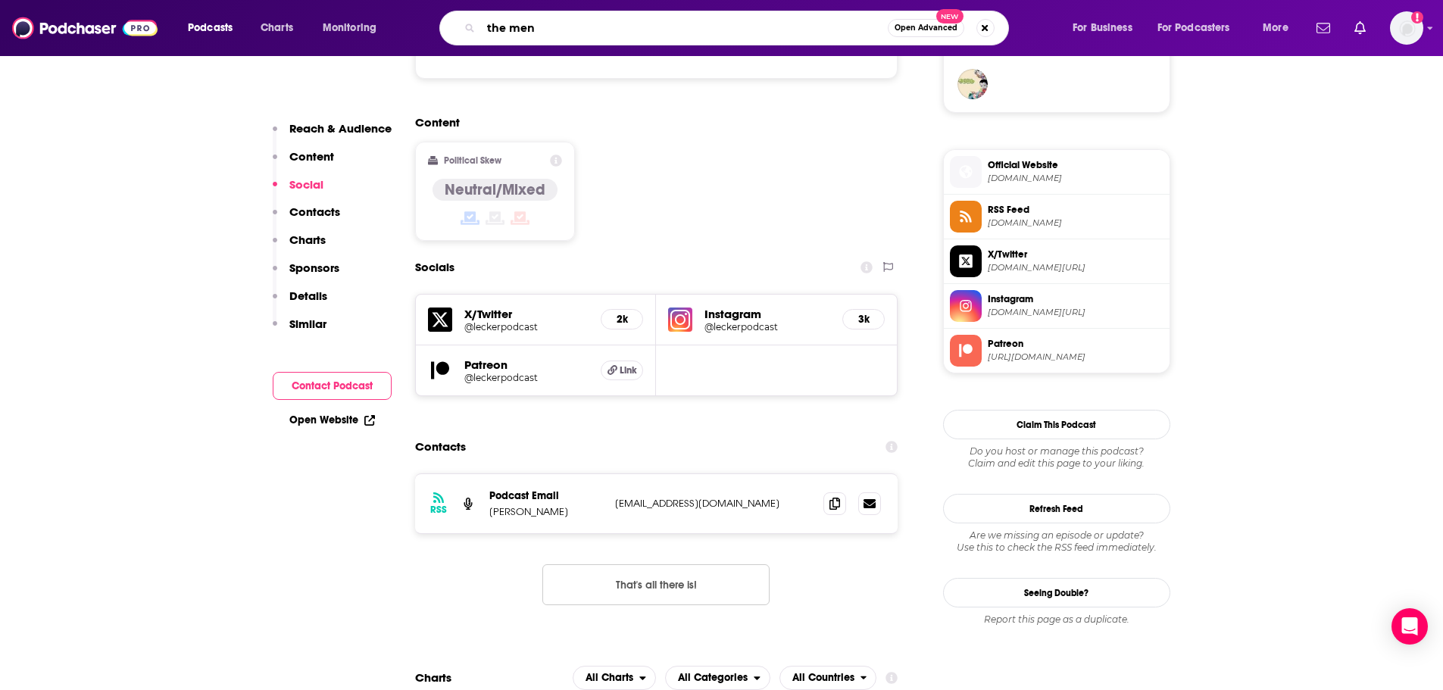
type input "the menu"
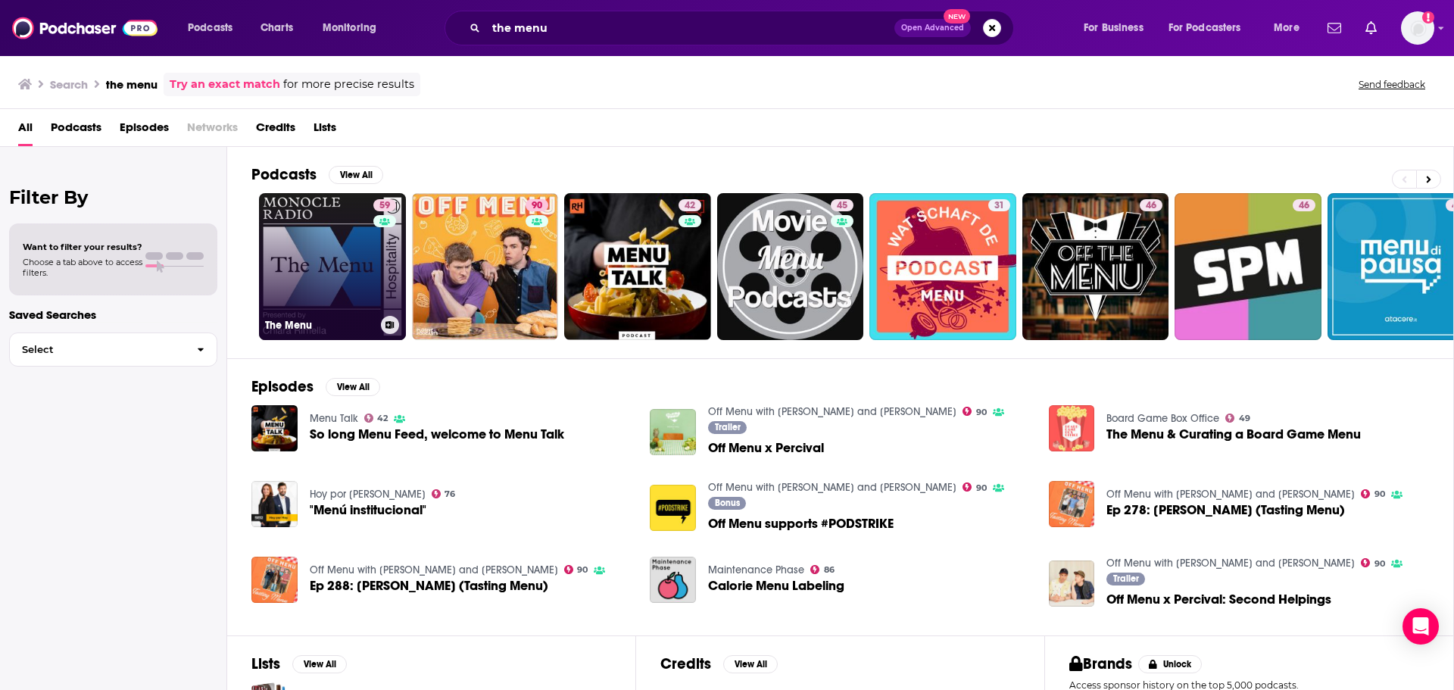
click at [331, 258] on link "59 The Menu" at bounding box center [332, 266] width 147 height 147
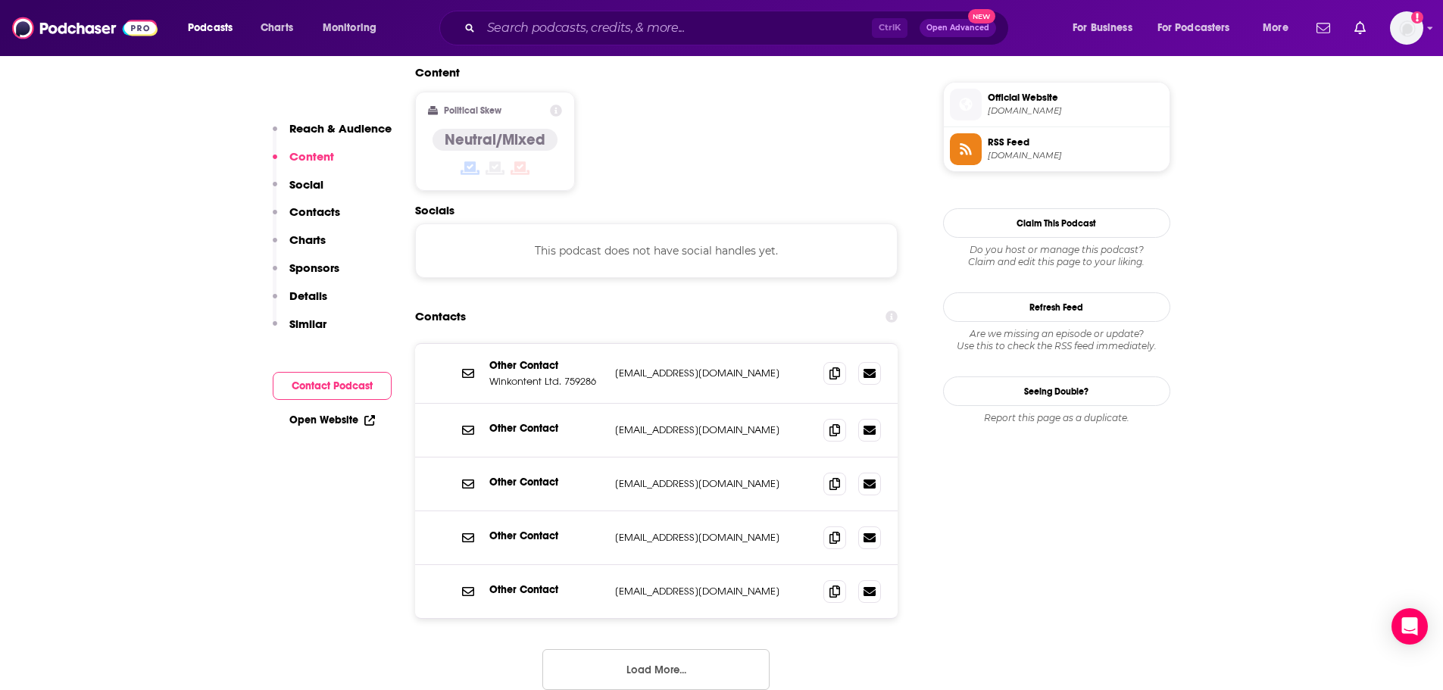
scroll to position [1212, 0]
